Goal: Information Seeking & Learning: Compare options

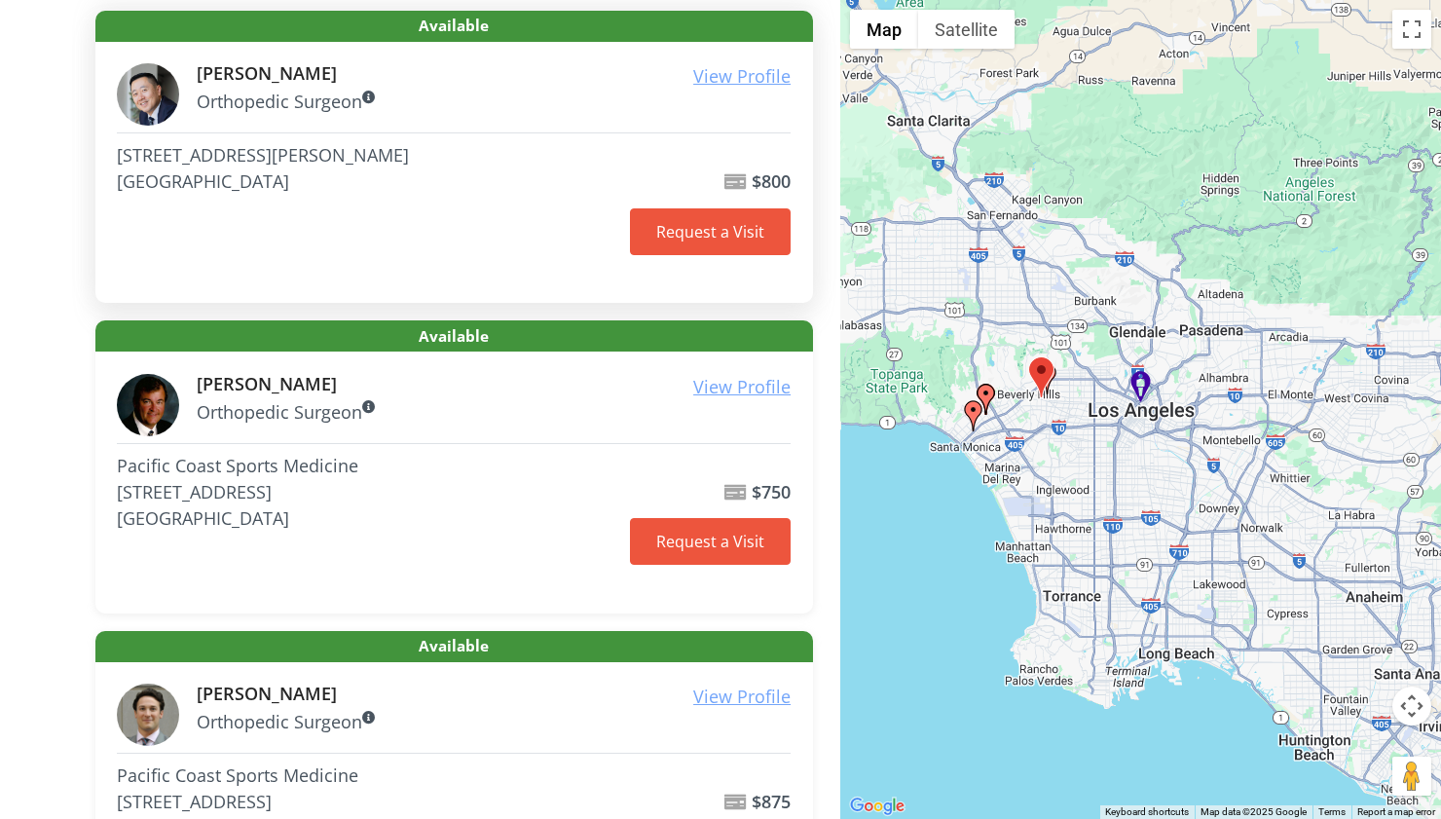
scroll to position [467, 0]
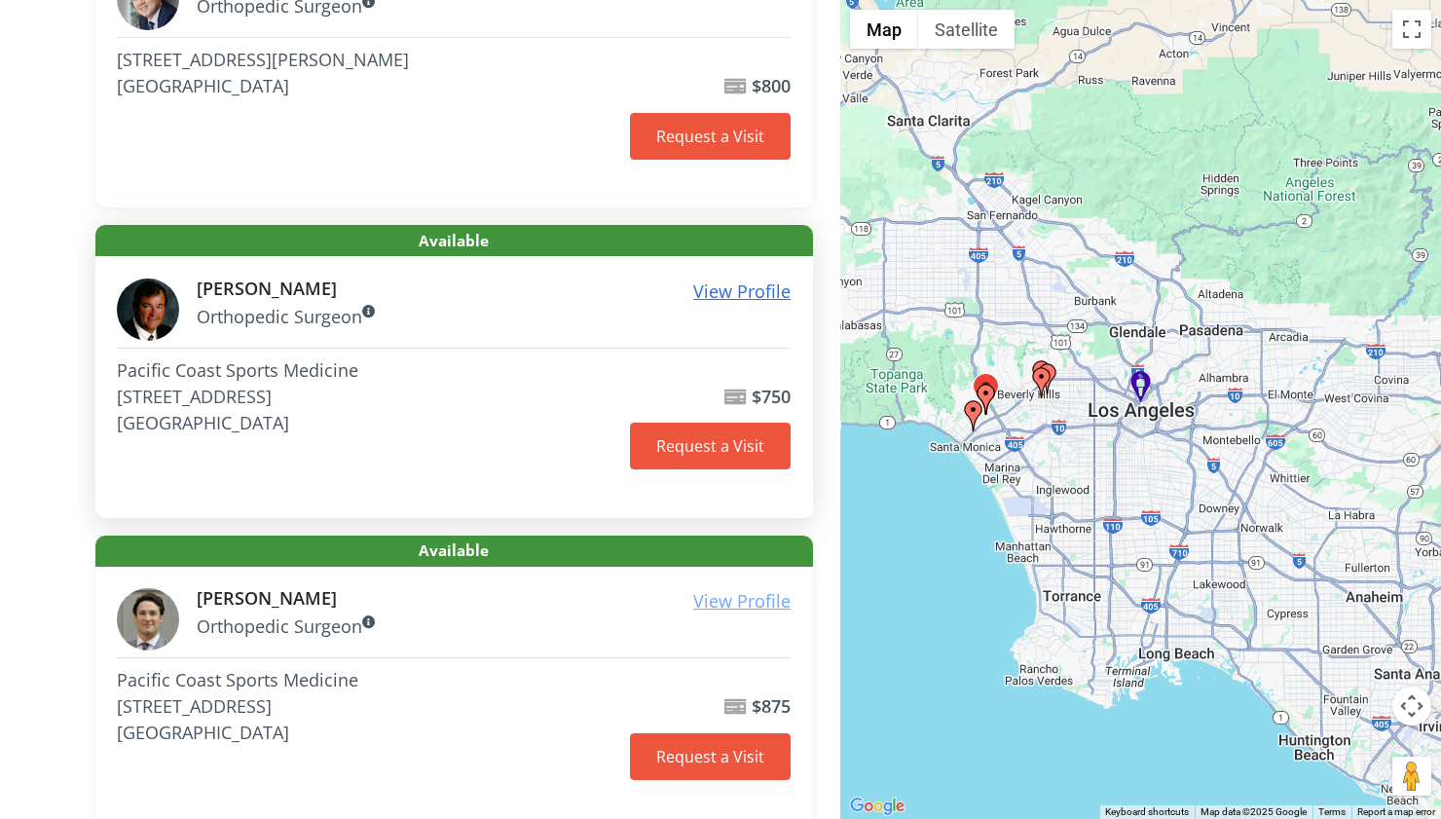
click at [749, 290] on u "View Profile" at bounding box center [741, 290] width 97 height 23
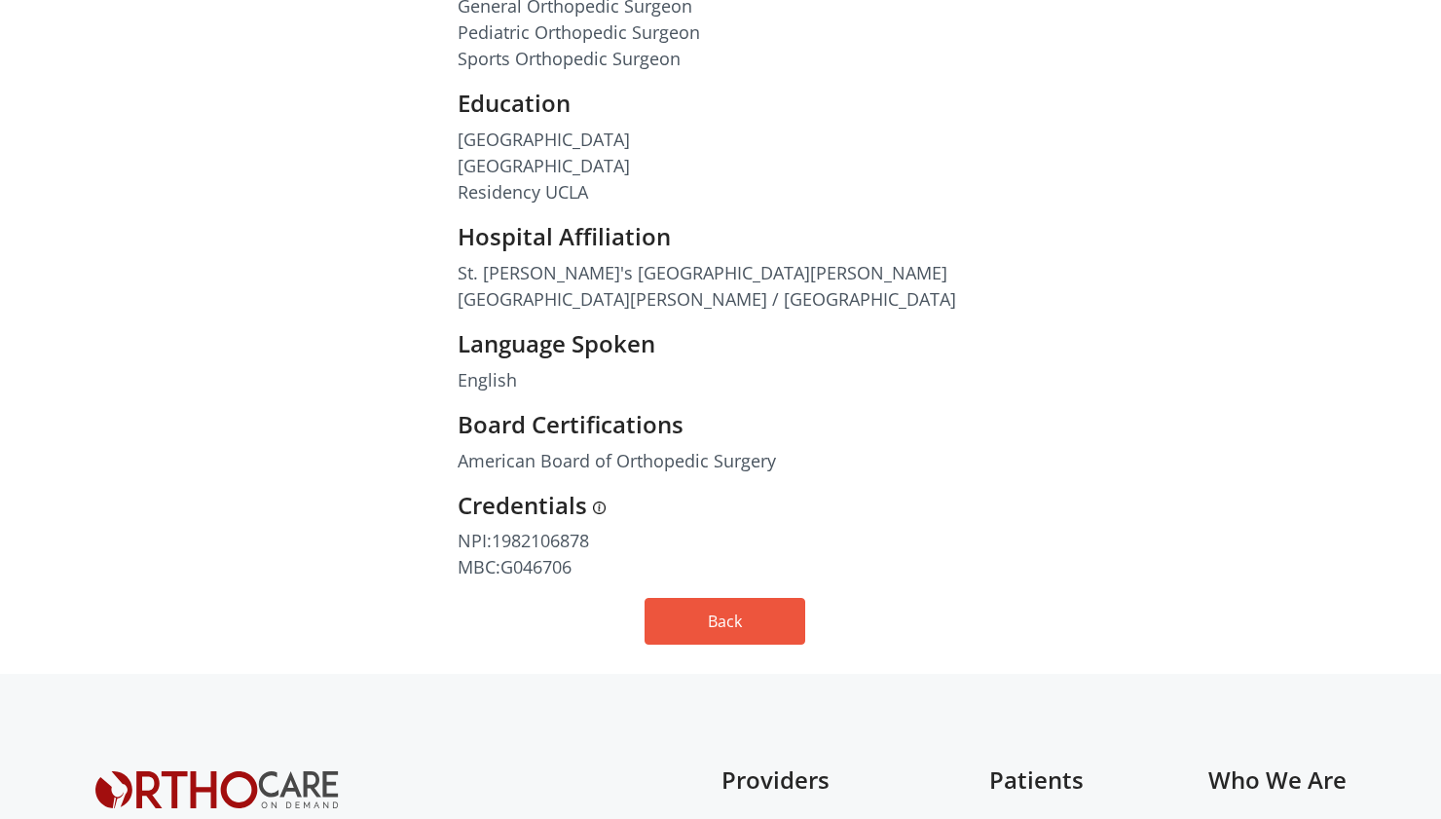
scroll to position [934, 0]
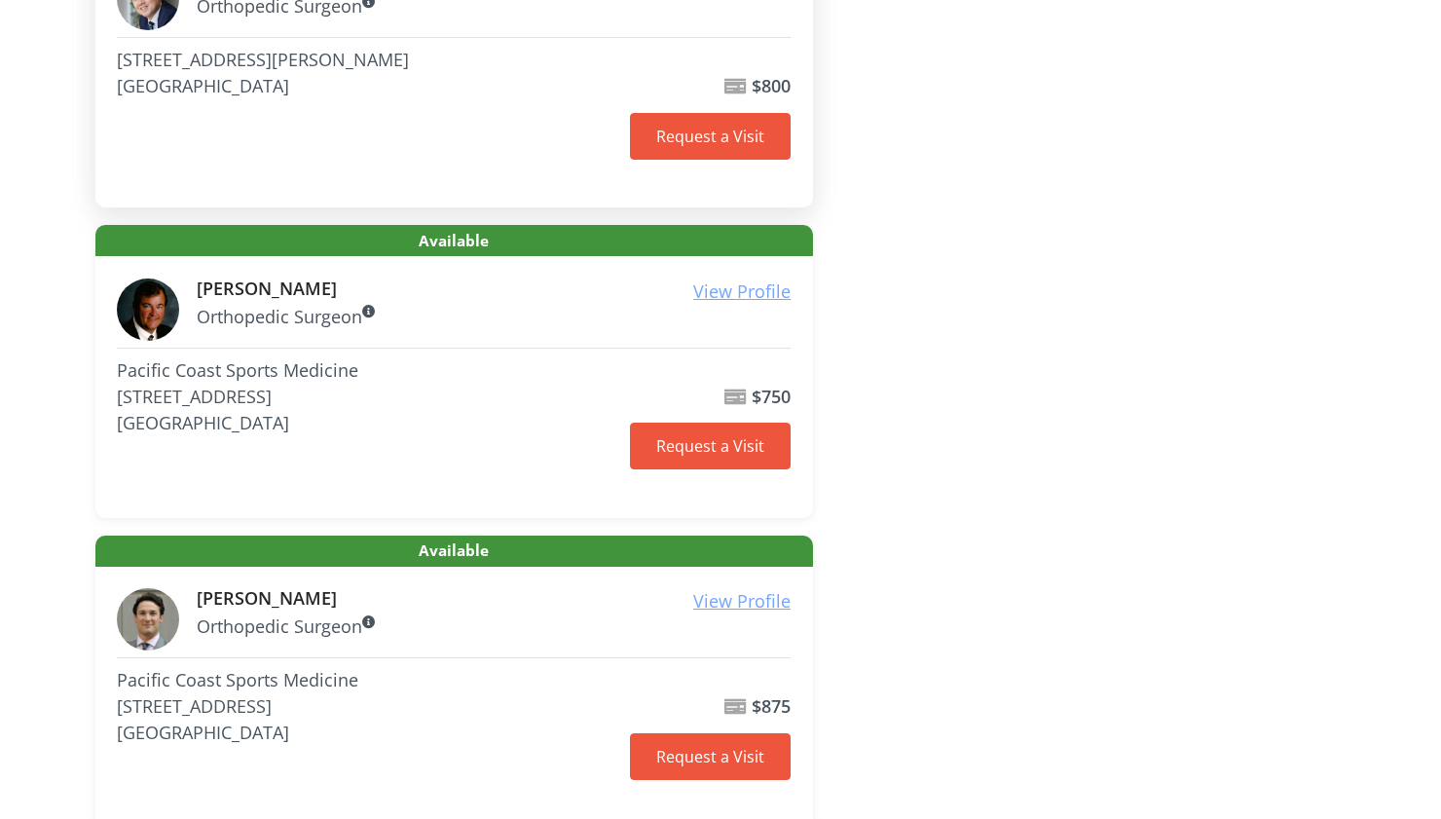
scroll to position [234, 0]
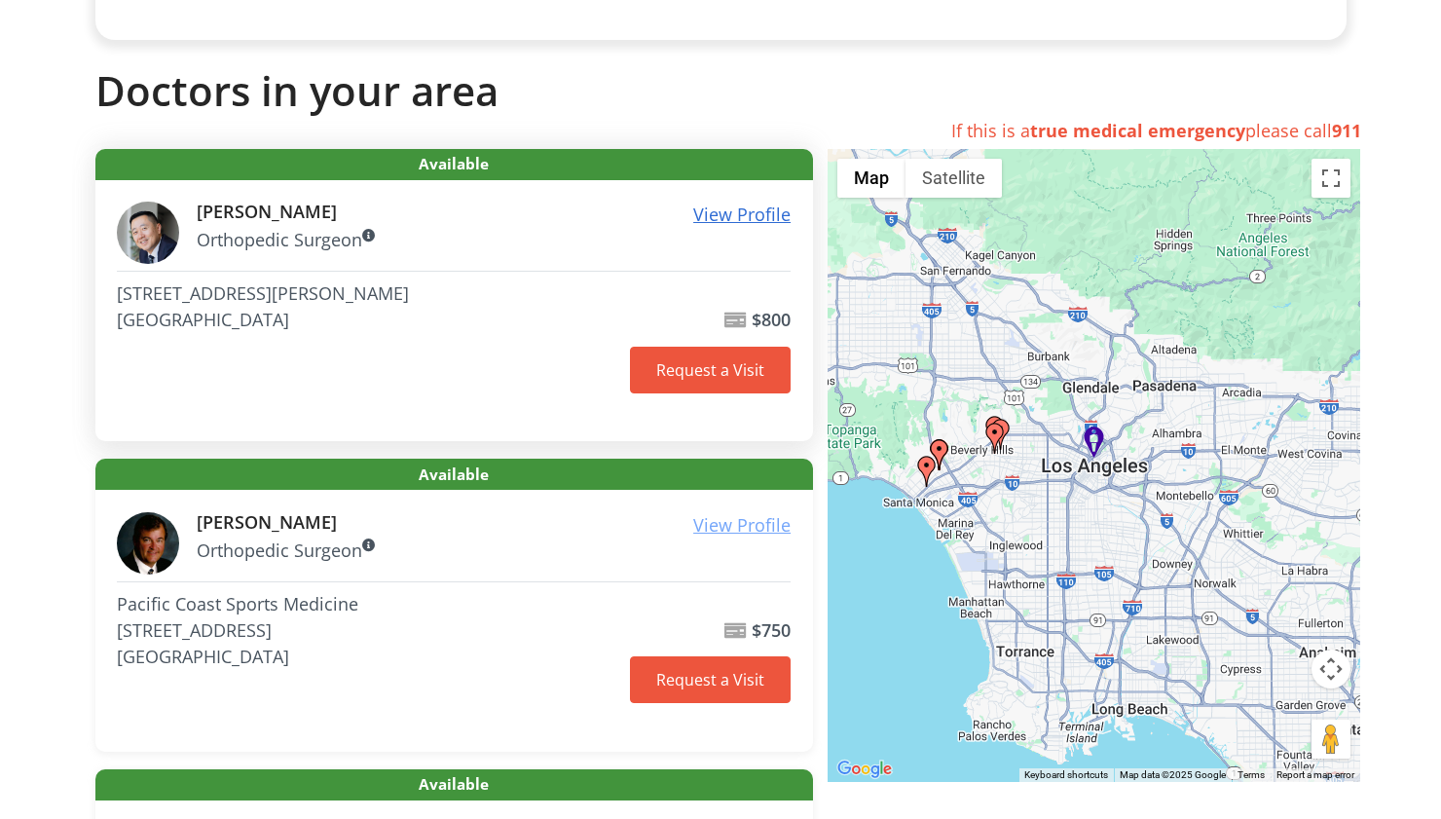
click at [723, 223] on u "View Profile" at bounding box center [741, 213] width 97 height 23
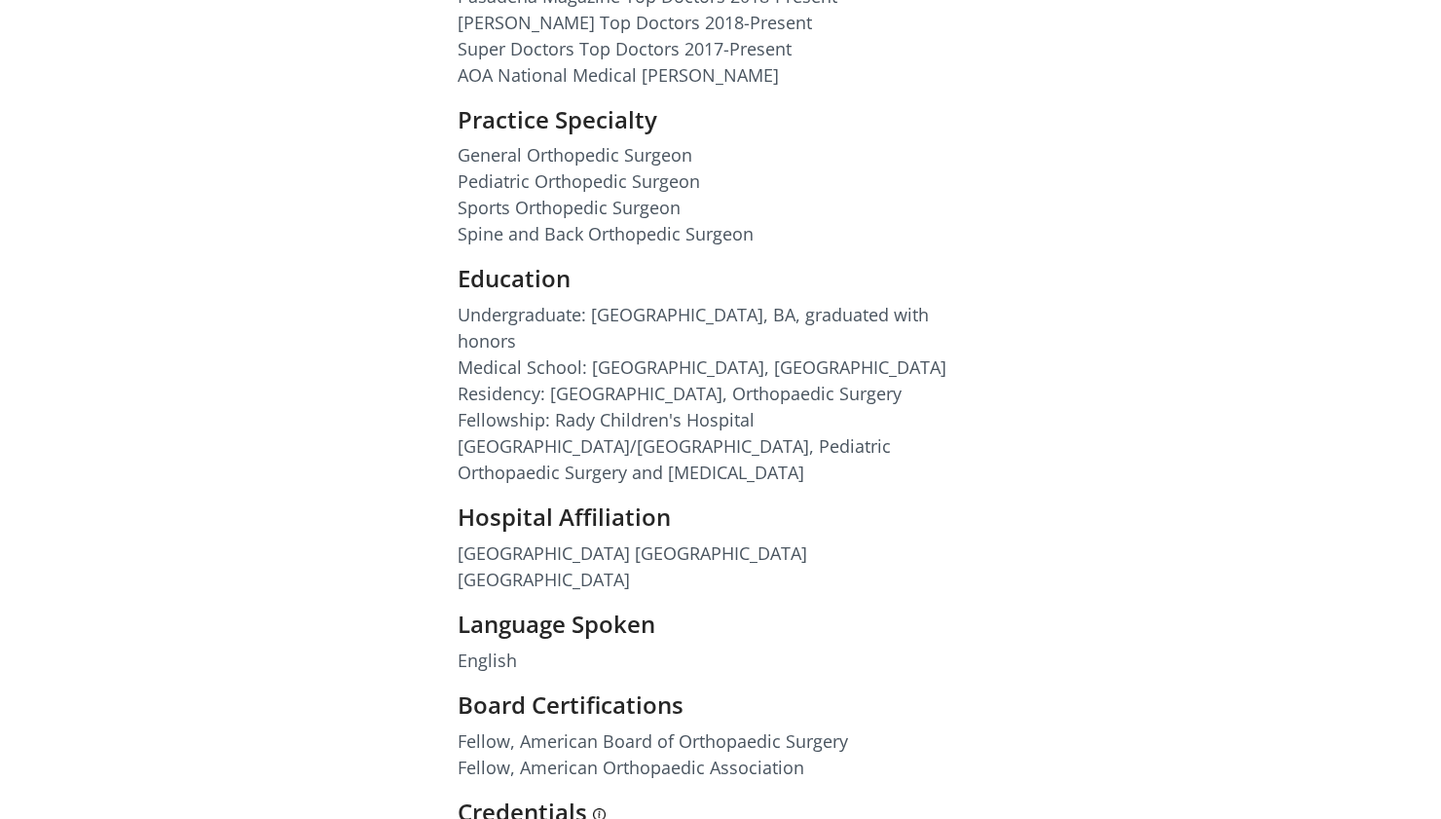
scroll to position [1285, 0]
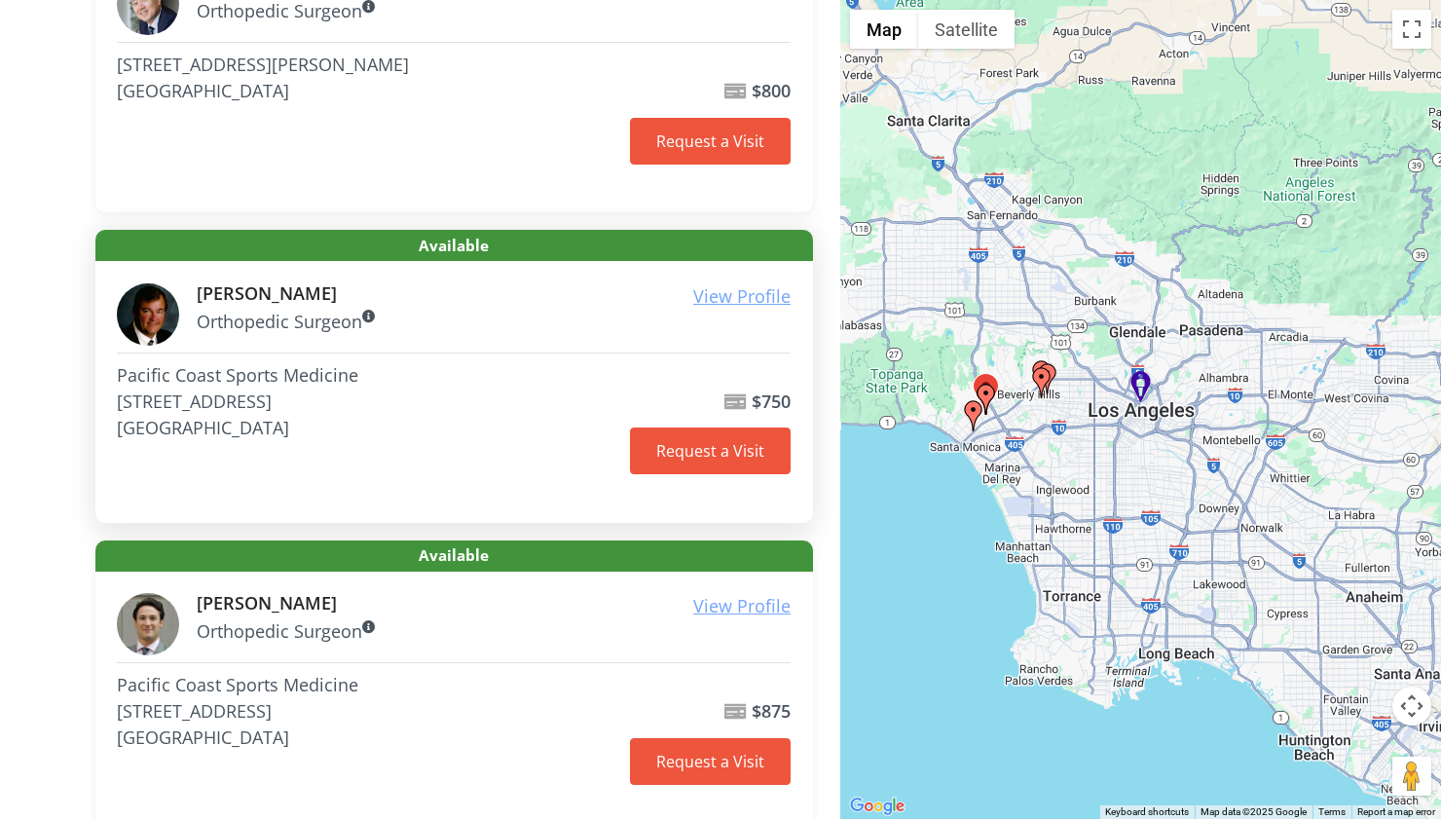
scroll to position [467, 0]
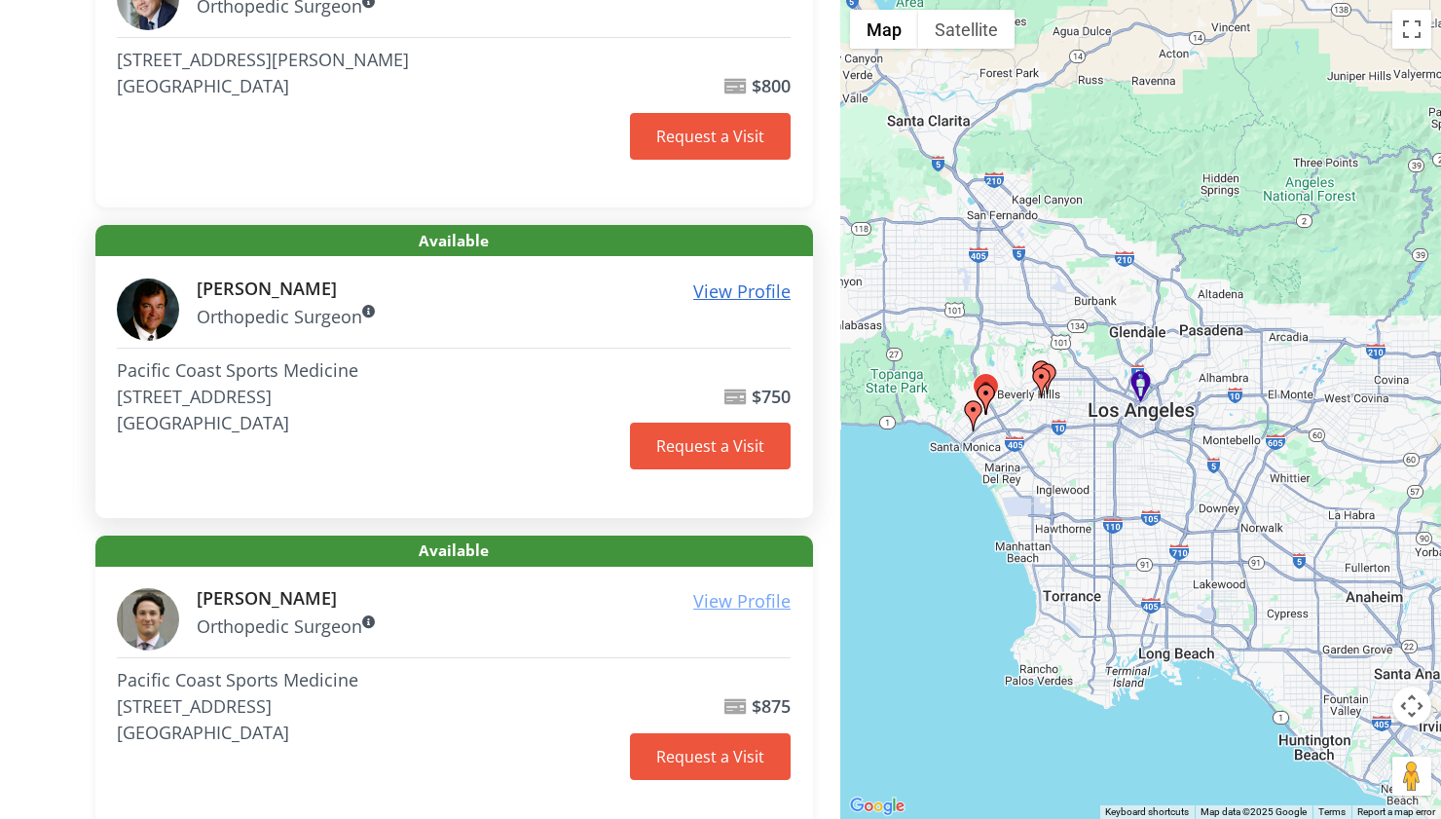
click at [745, 284] on u "View Profile" at bounding box center [741, 290] width 97 height 23
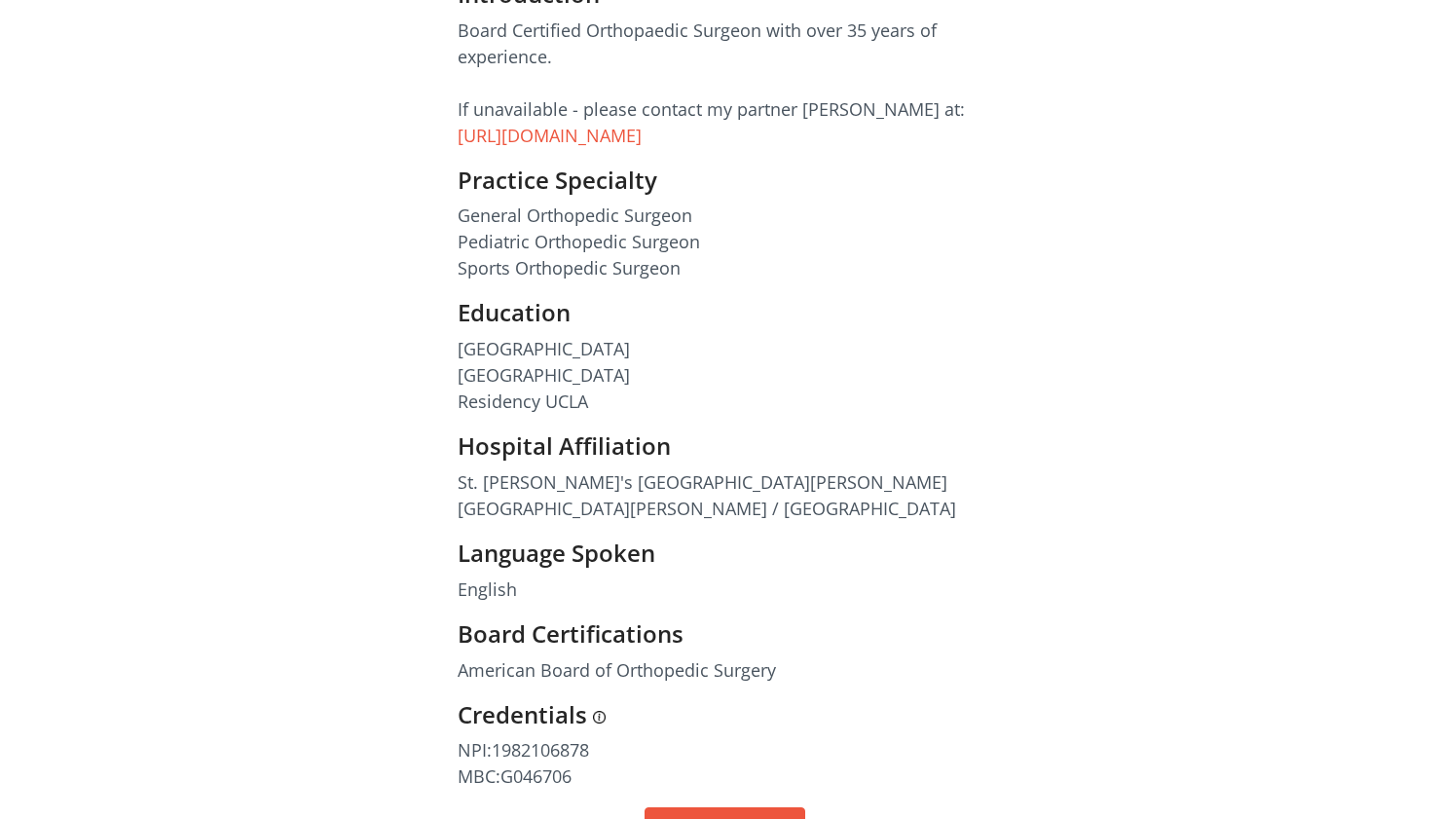
scroll to position [1274, 0]
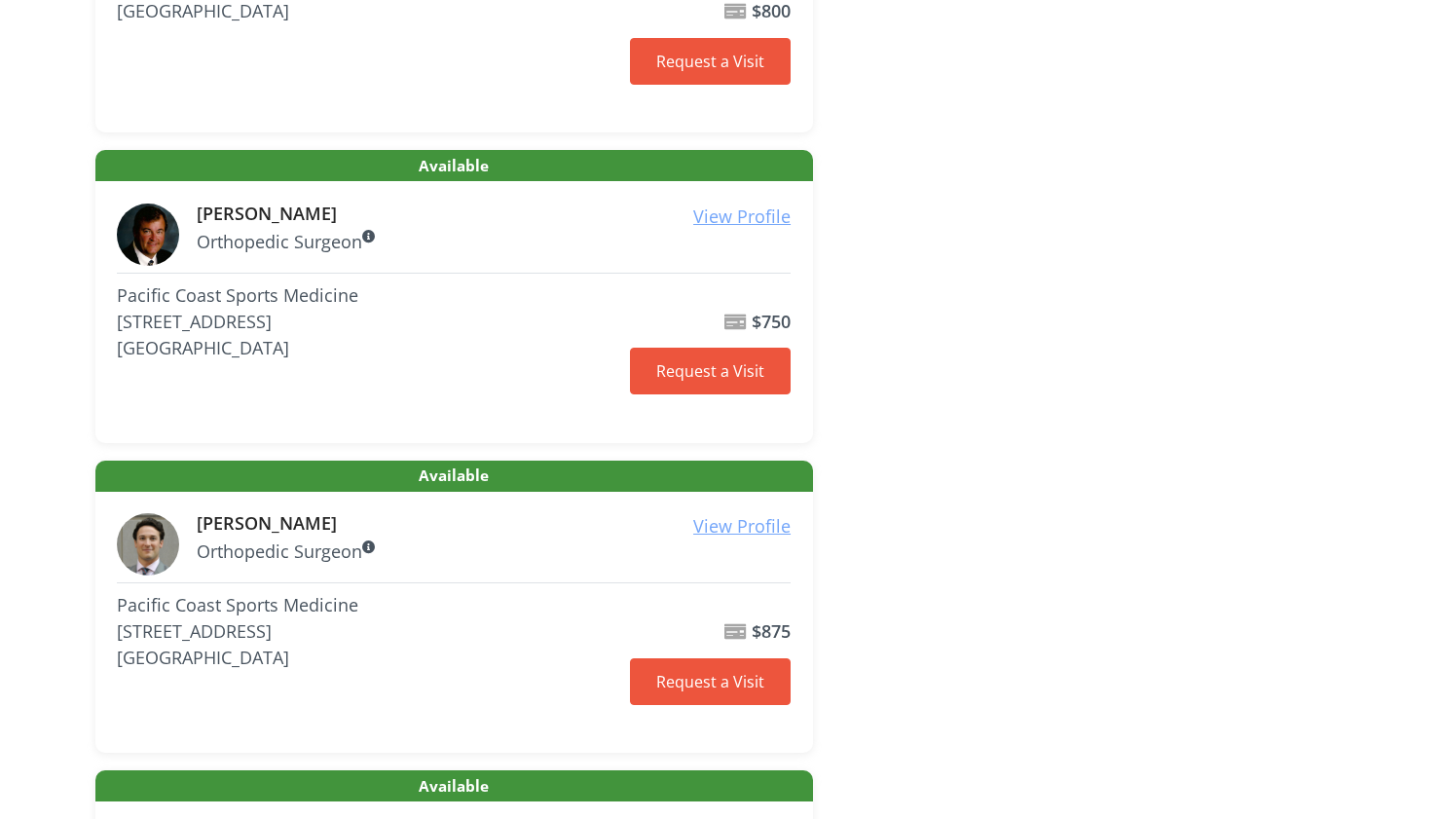
scroll to position [584, 0]
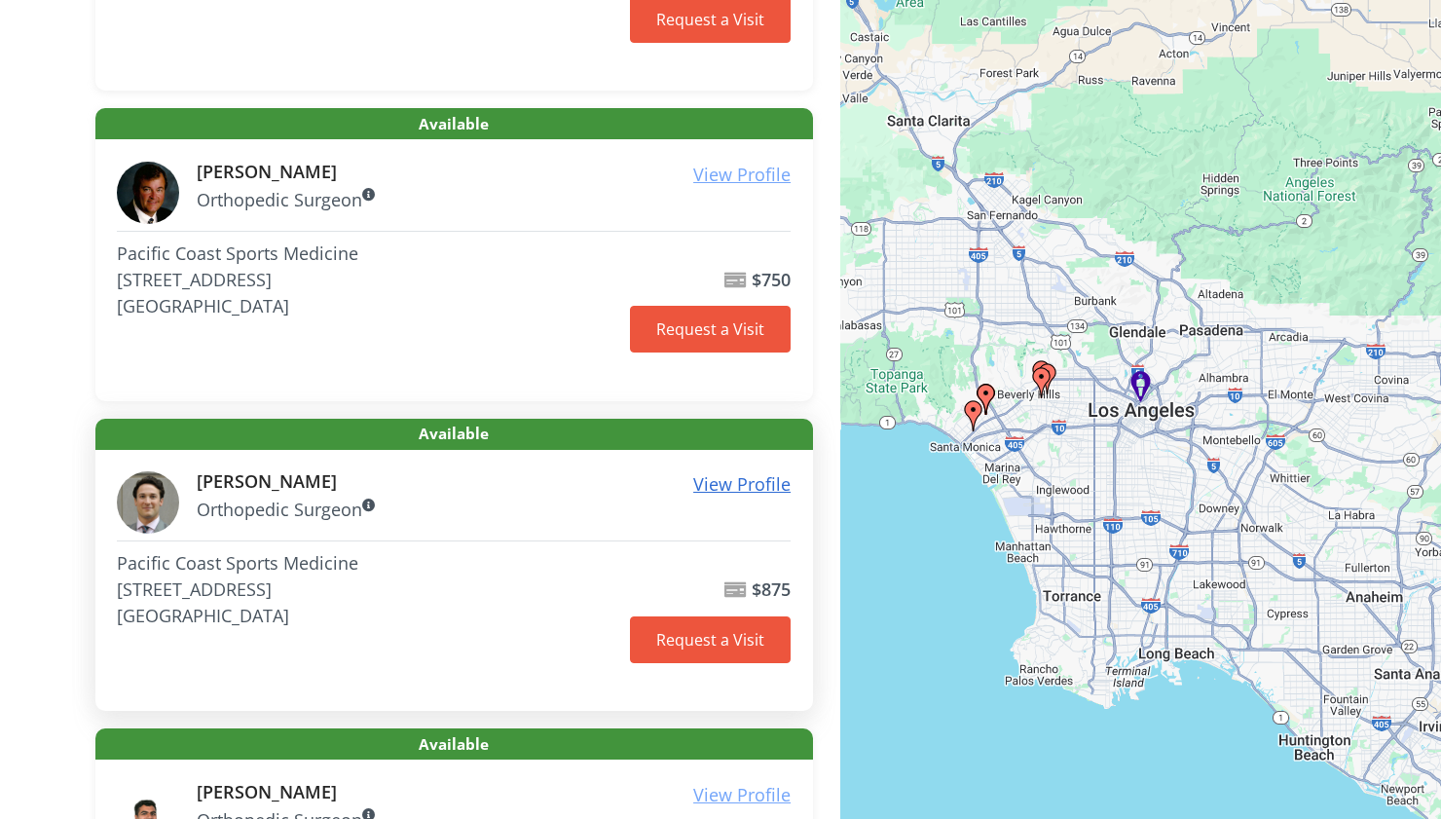
click at [719, 488] on u "View Profile" at bounding box center [741, 483] width 97 height 23
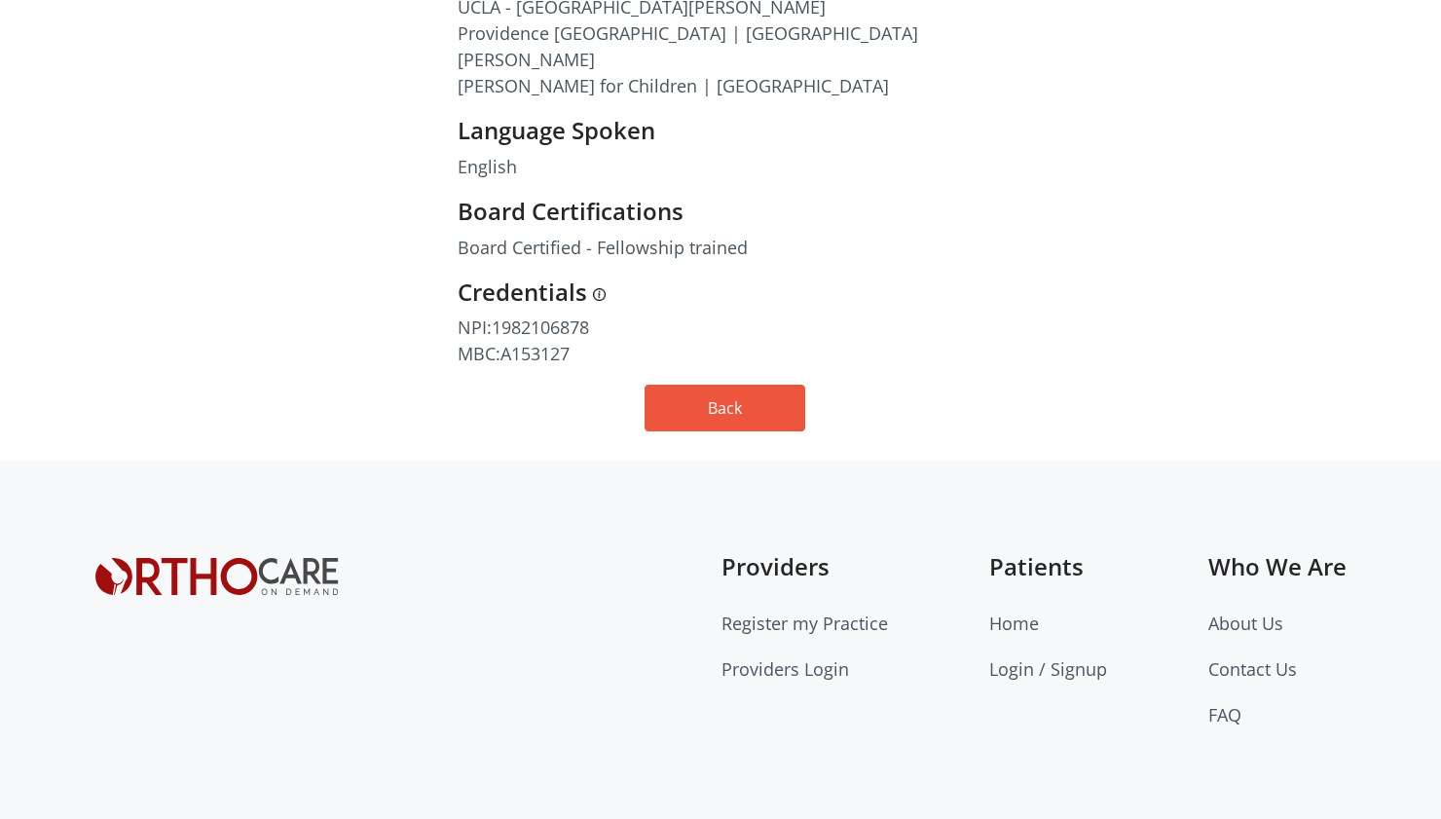
scroll to position [1327, 0]
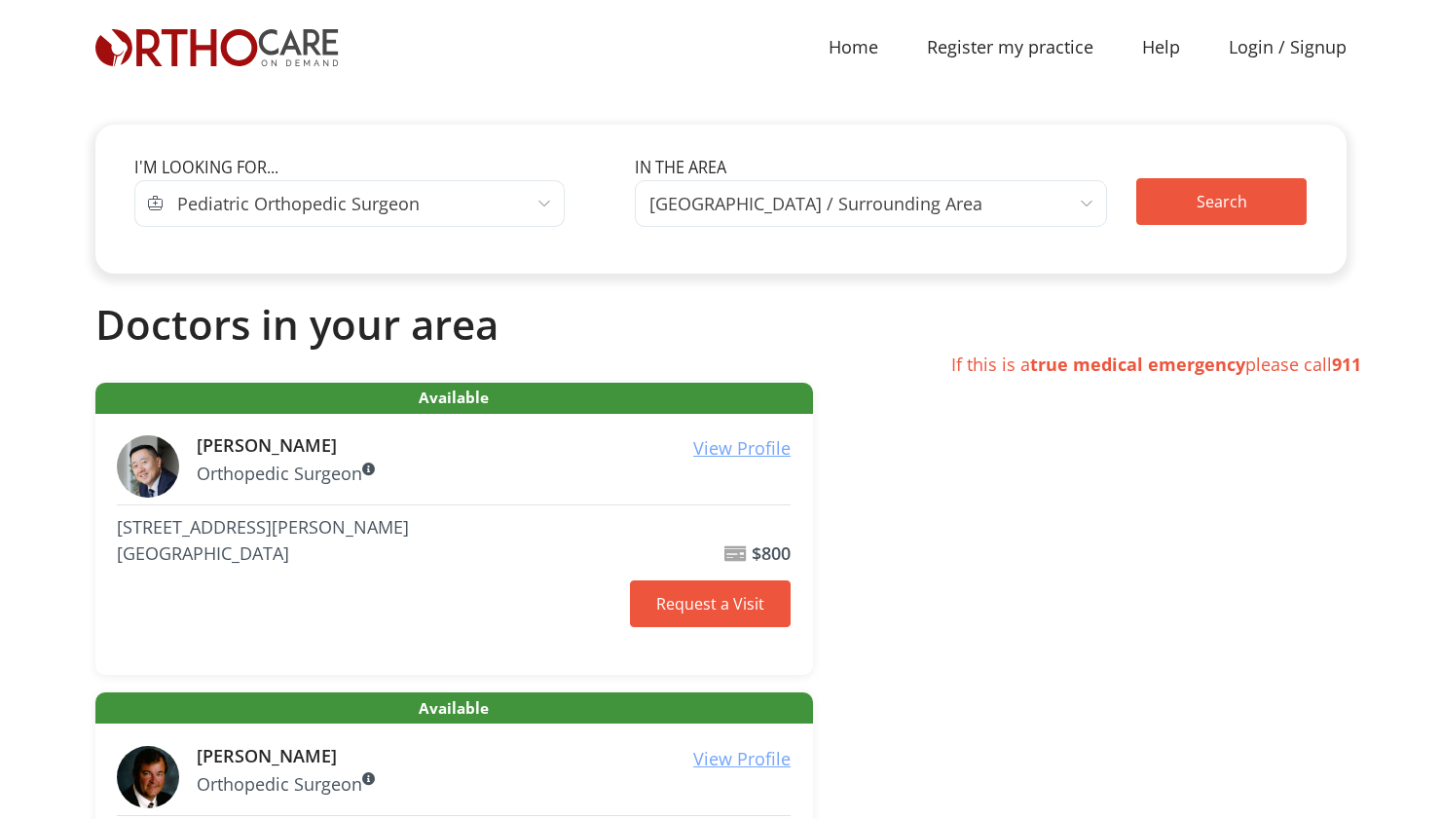
scroll to position [584, 0]
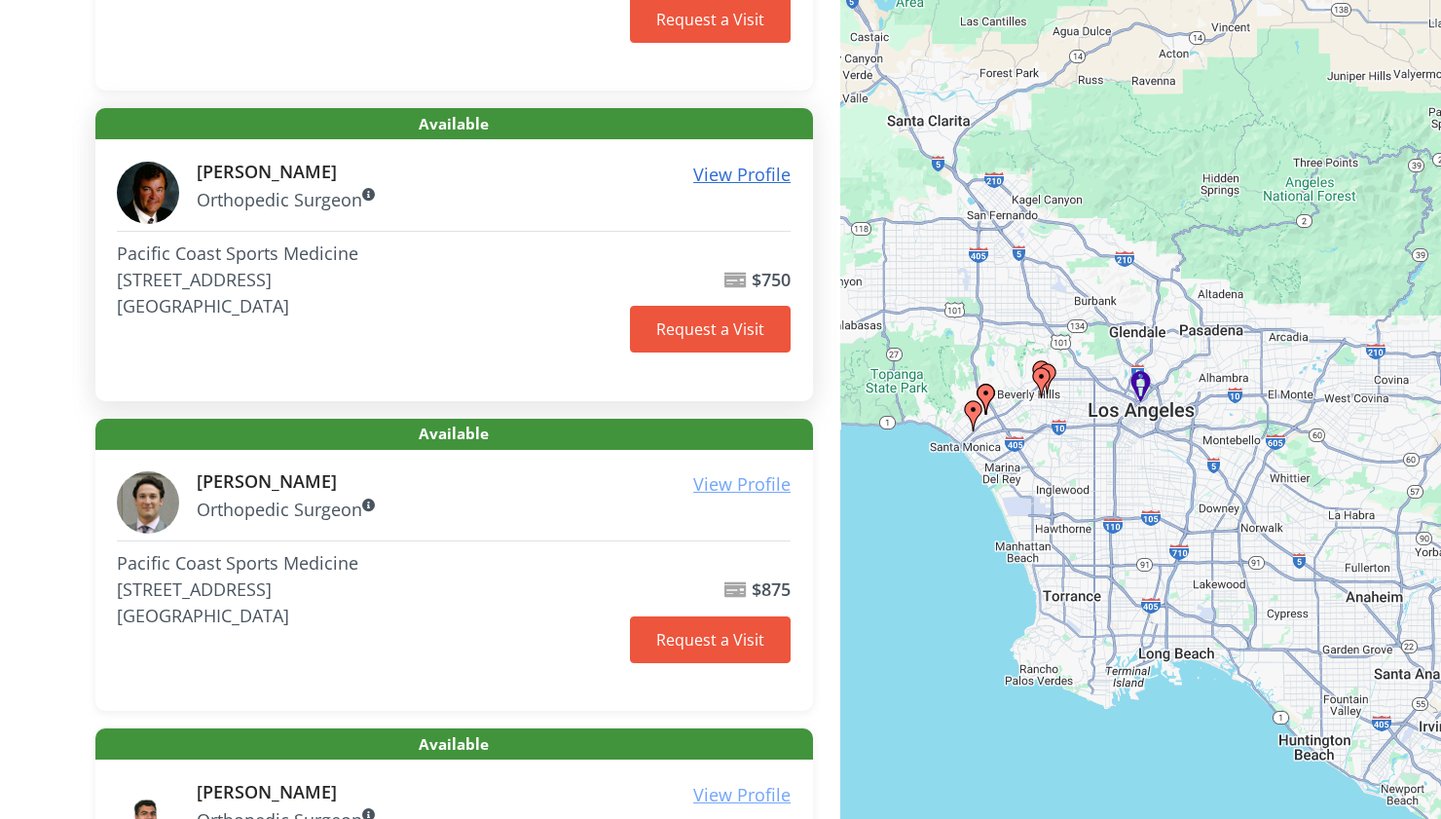
click at [747, 173] on u "View Profile" at bounding box center [741, 174] width 97 height 23
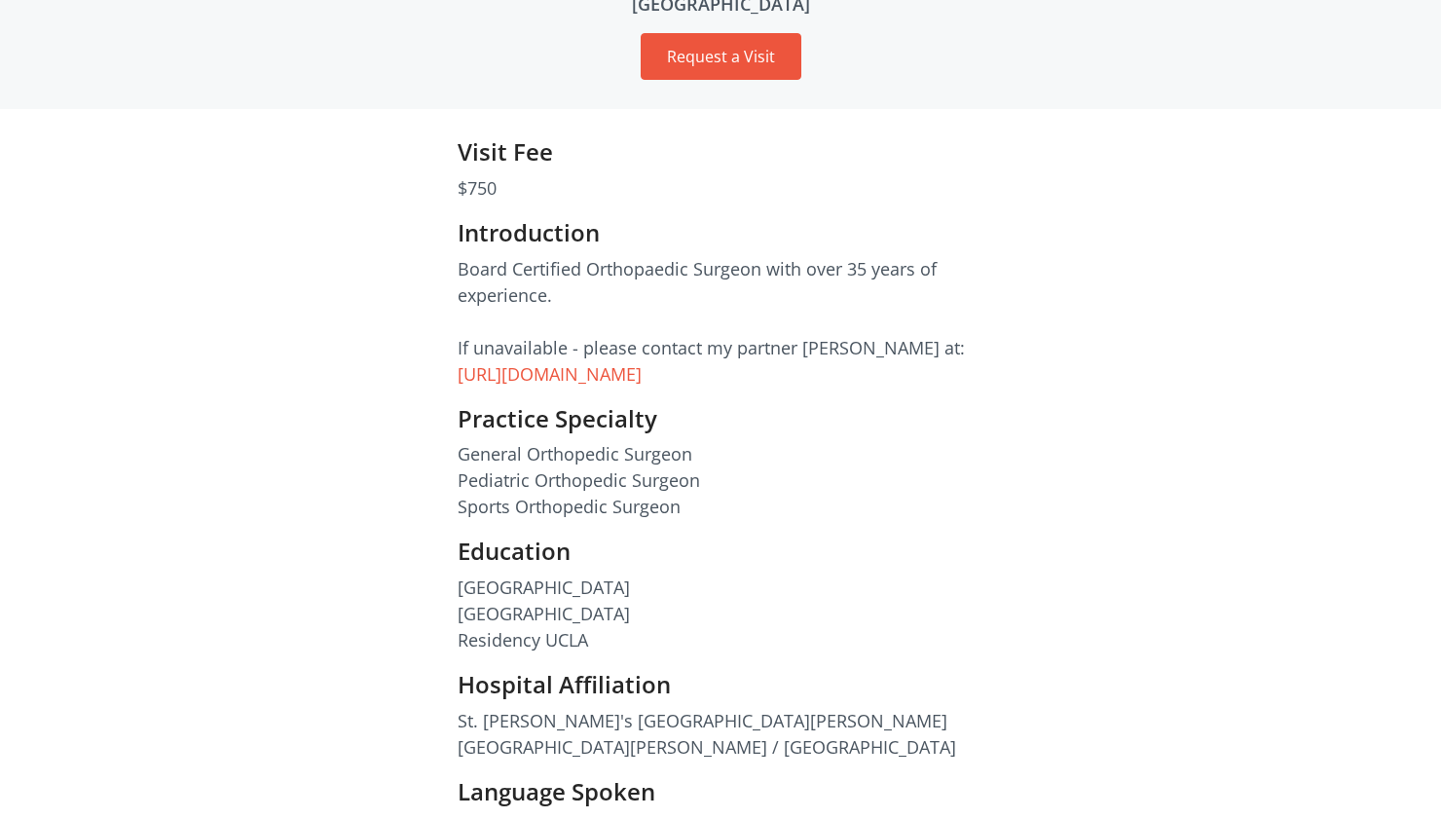
scroll to position [1274, 0]
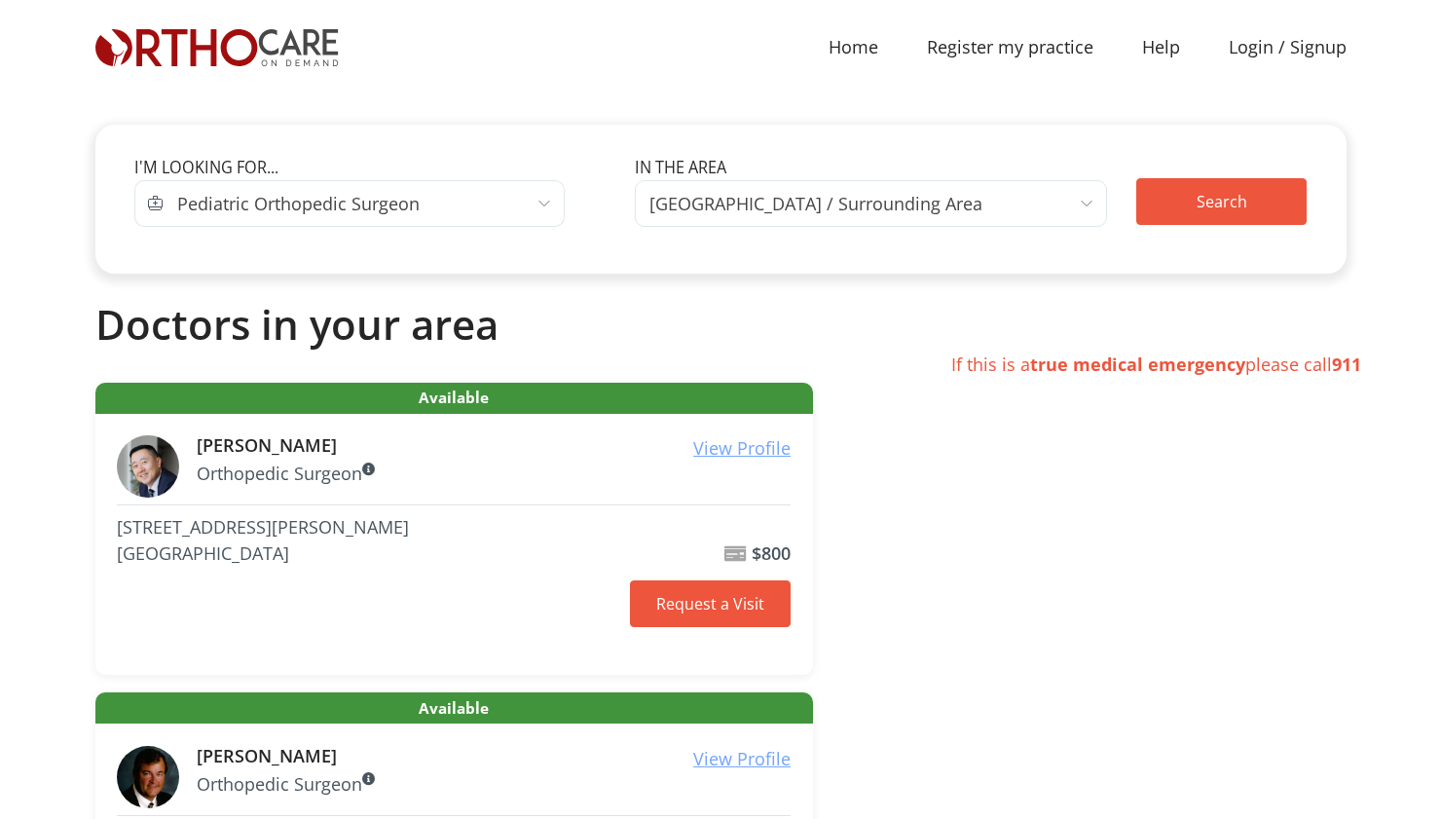
scroll to position [584, 0]
